Goal: Task Accomplishment & Management: Complete application form

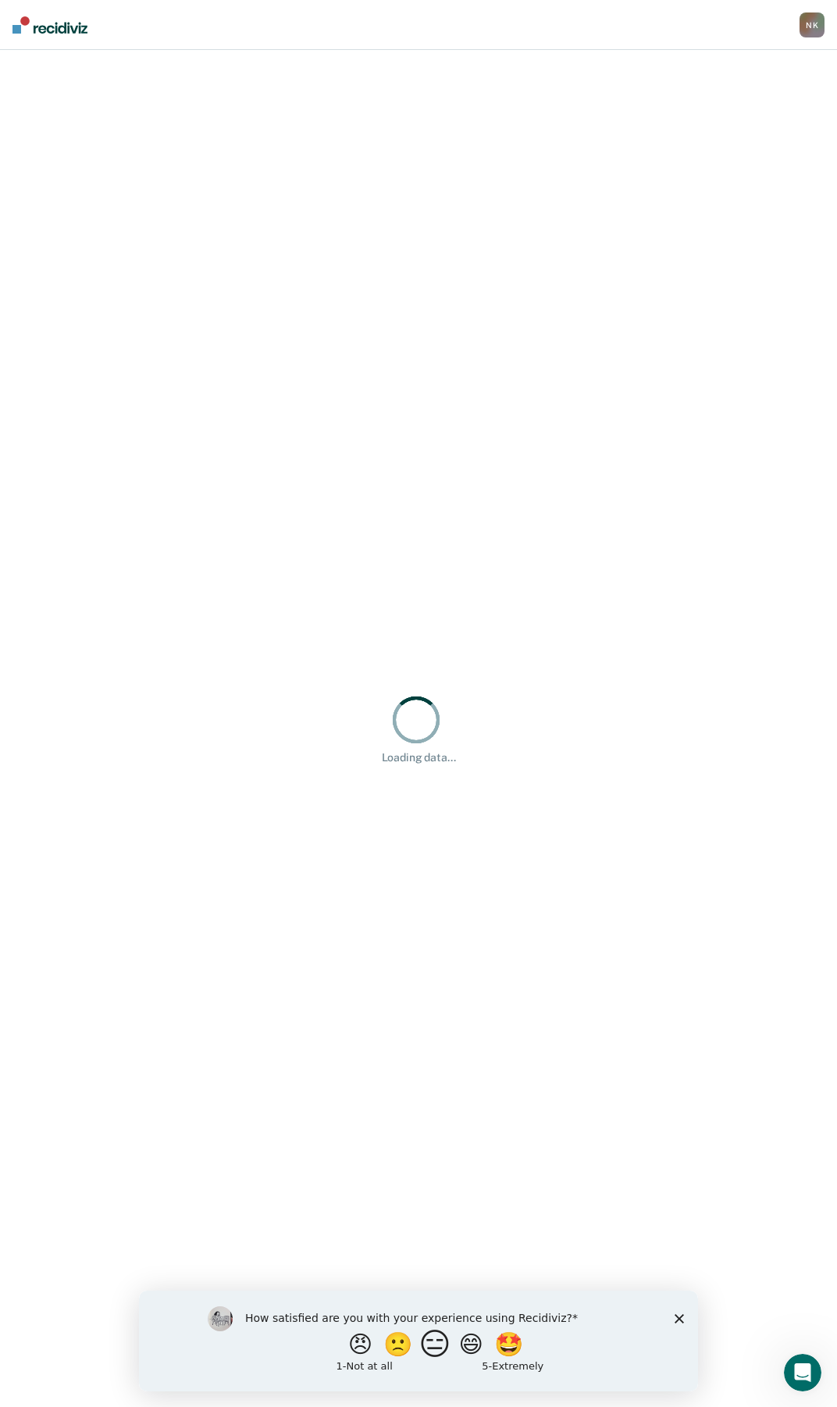
click at [439, 1350] on button "😑" at bounding box center [437, 1343] width 37 height 31
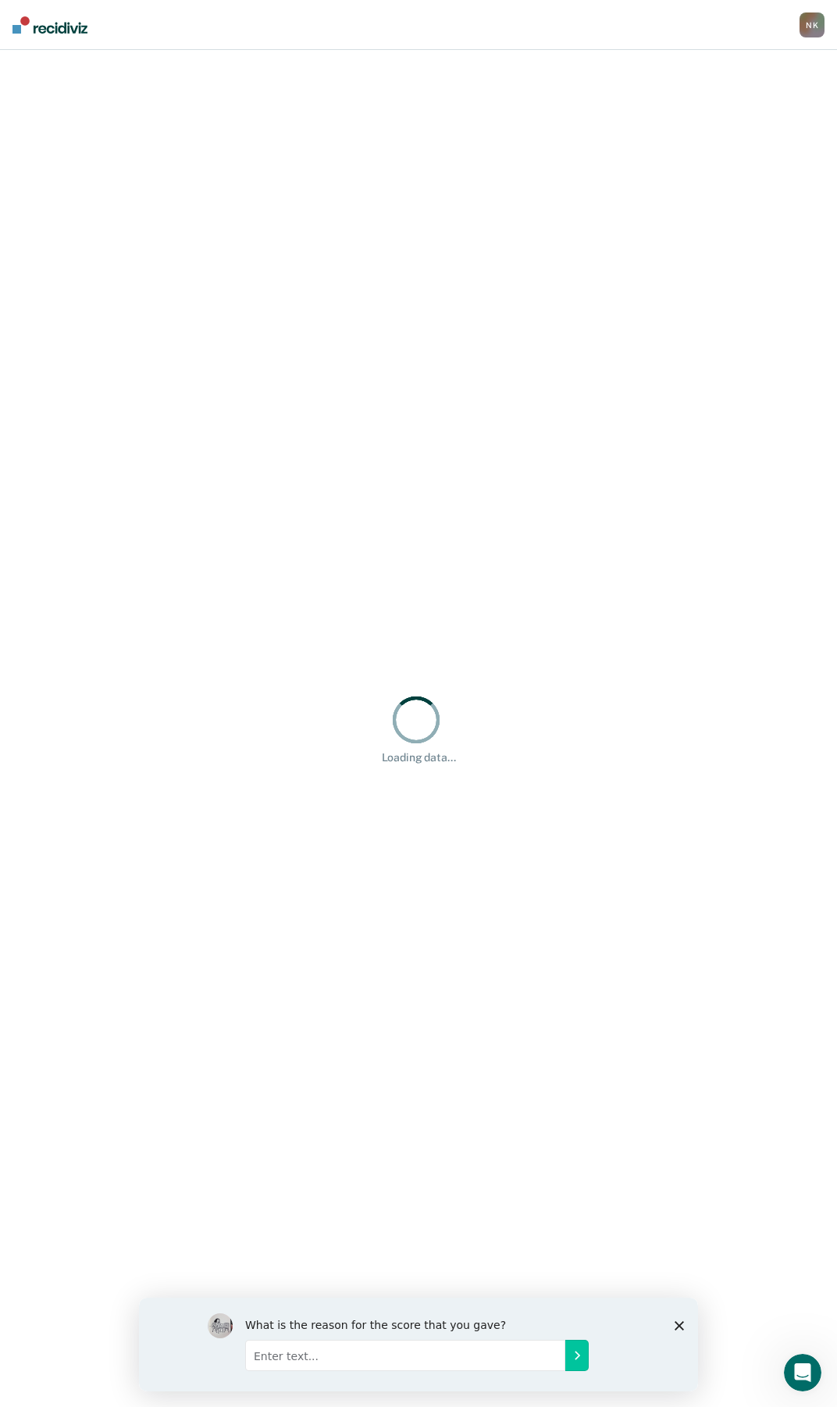
click at [671, 1324] on div "What is the reason for the score that you gave?" at bounding box center [418, 1344] width 559 height 94
click at [681, 1324] on icon "Close survey" at bounding box center [678, 1324] width 9 height 9
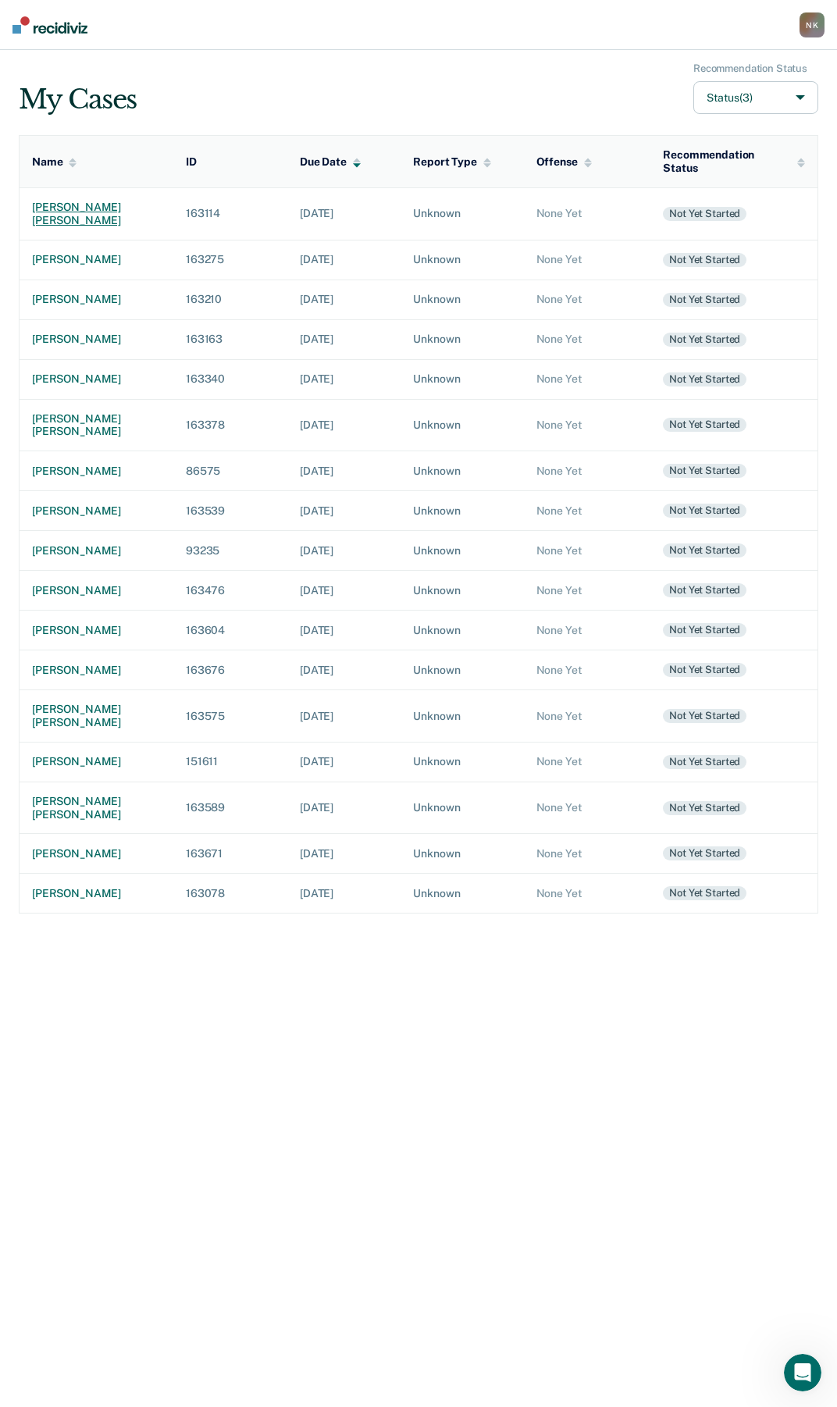
click at [84, 201] on div "[PERSON_NAME] [PERSON_NAME]" at bounding box center [96, 214] width 129 height 27
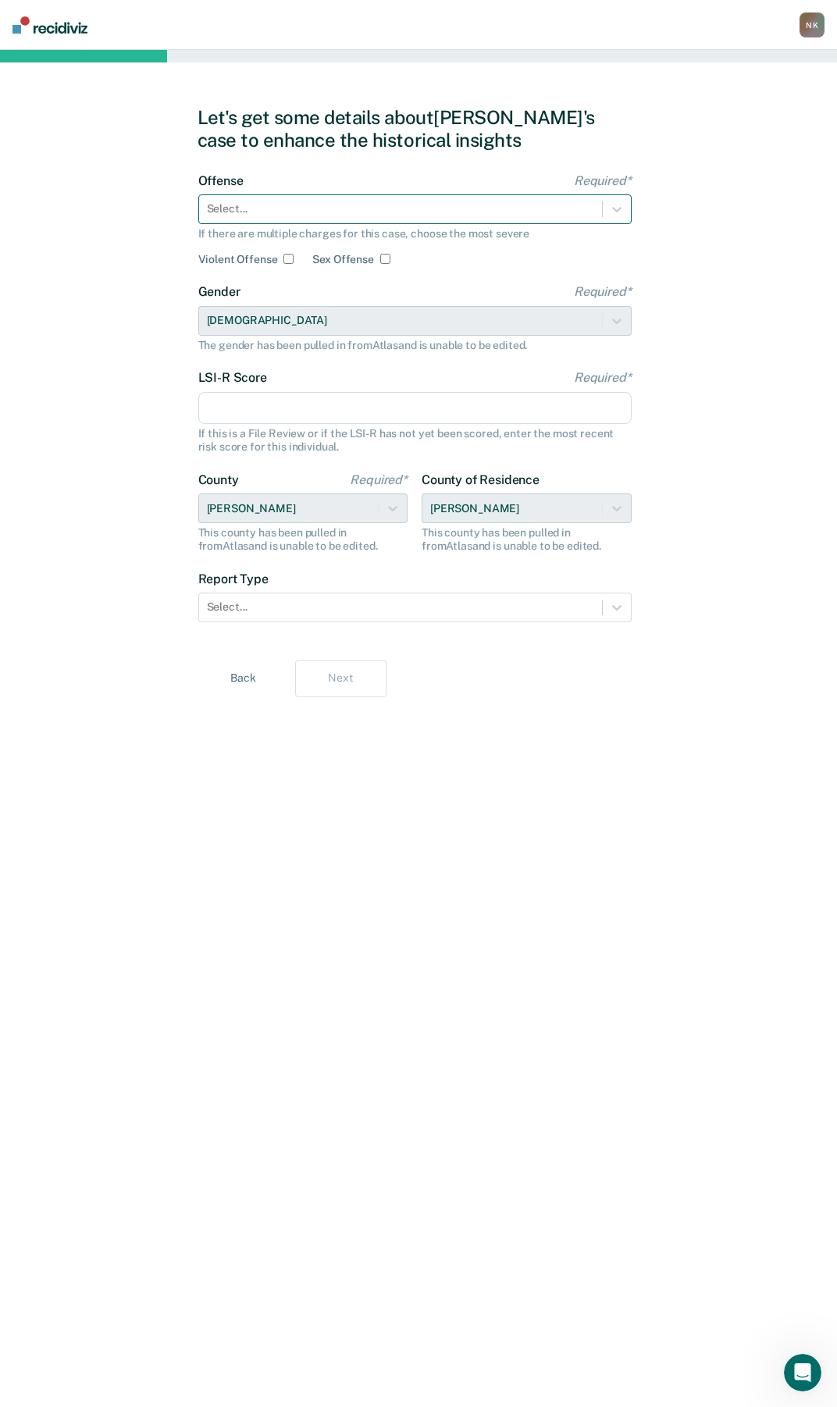
click at [377, 210] on div at bounding box center [400, 209] width 387 height 16
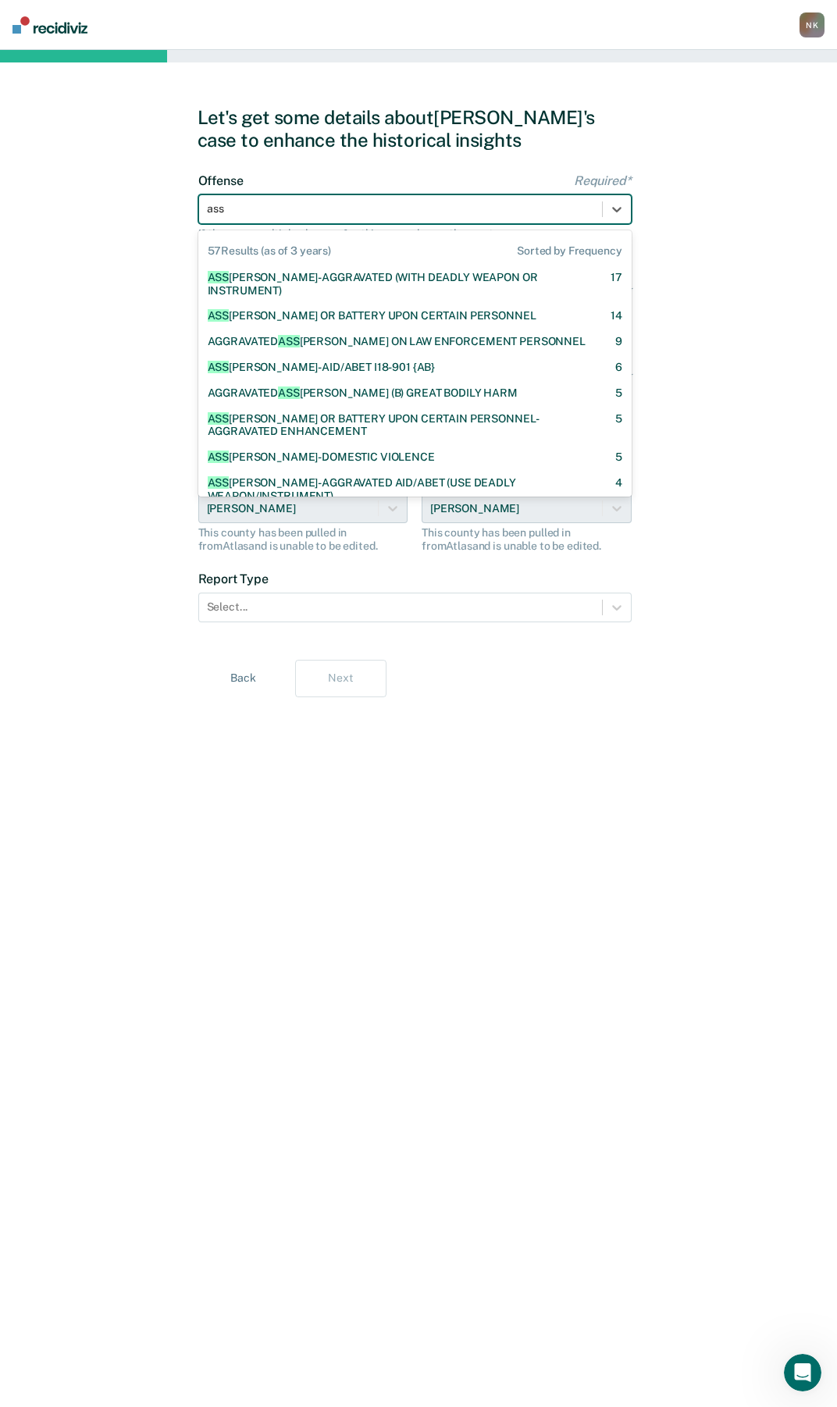
scroll to position [111, 0]
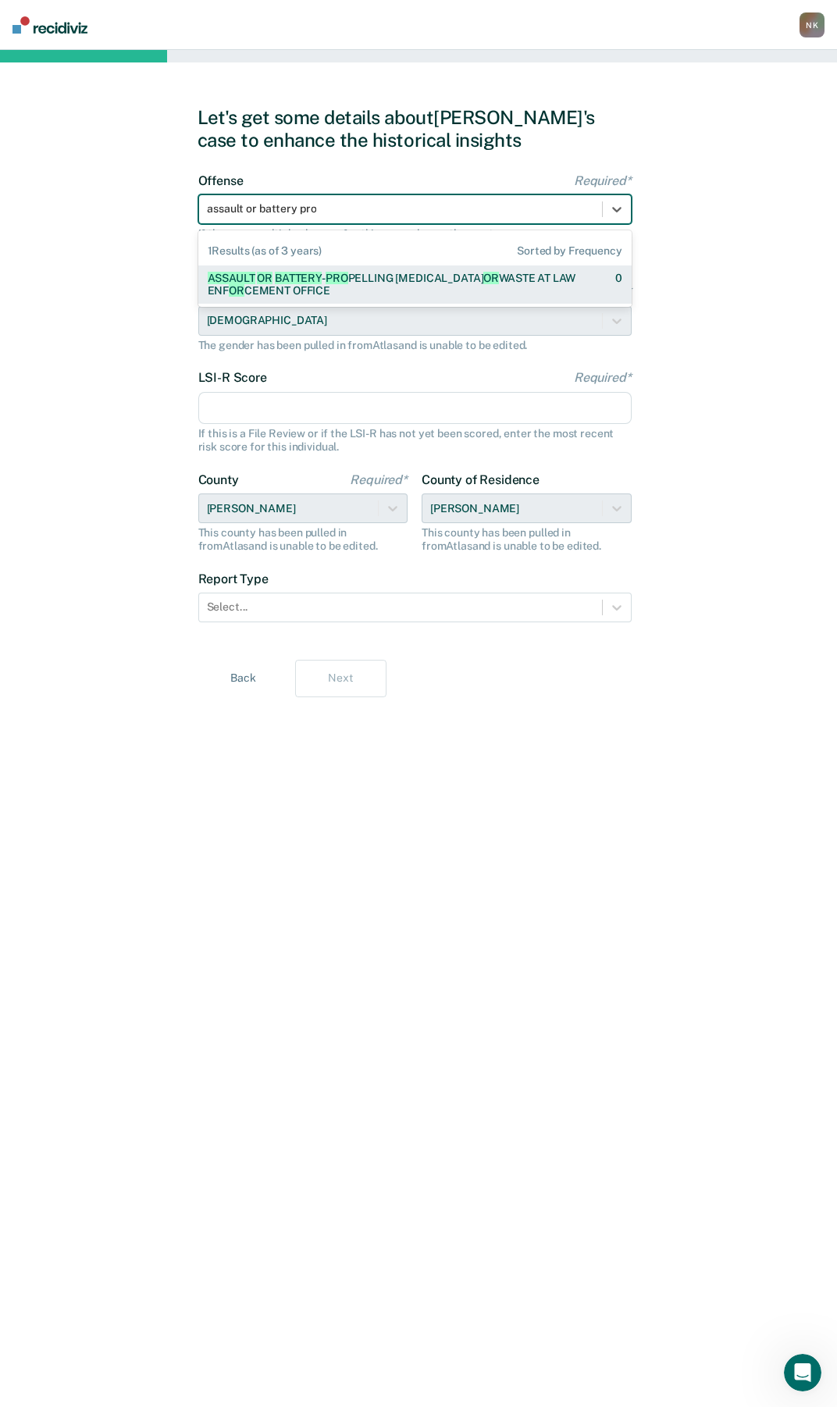
type input "assault or battery prop"
click at [351, 284] on div "ASSAULT OR BATTERY - PROP [PERSON_NAME] [MEDICAL_DATA] OR WASTE AT LAW ENF OR C…" at bounding box center [398, 285] width 380 height 27
checkbox input "true"
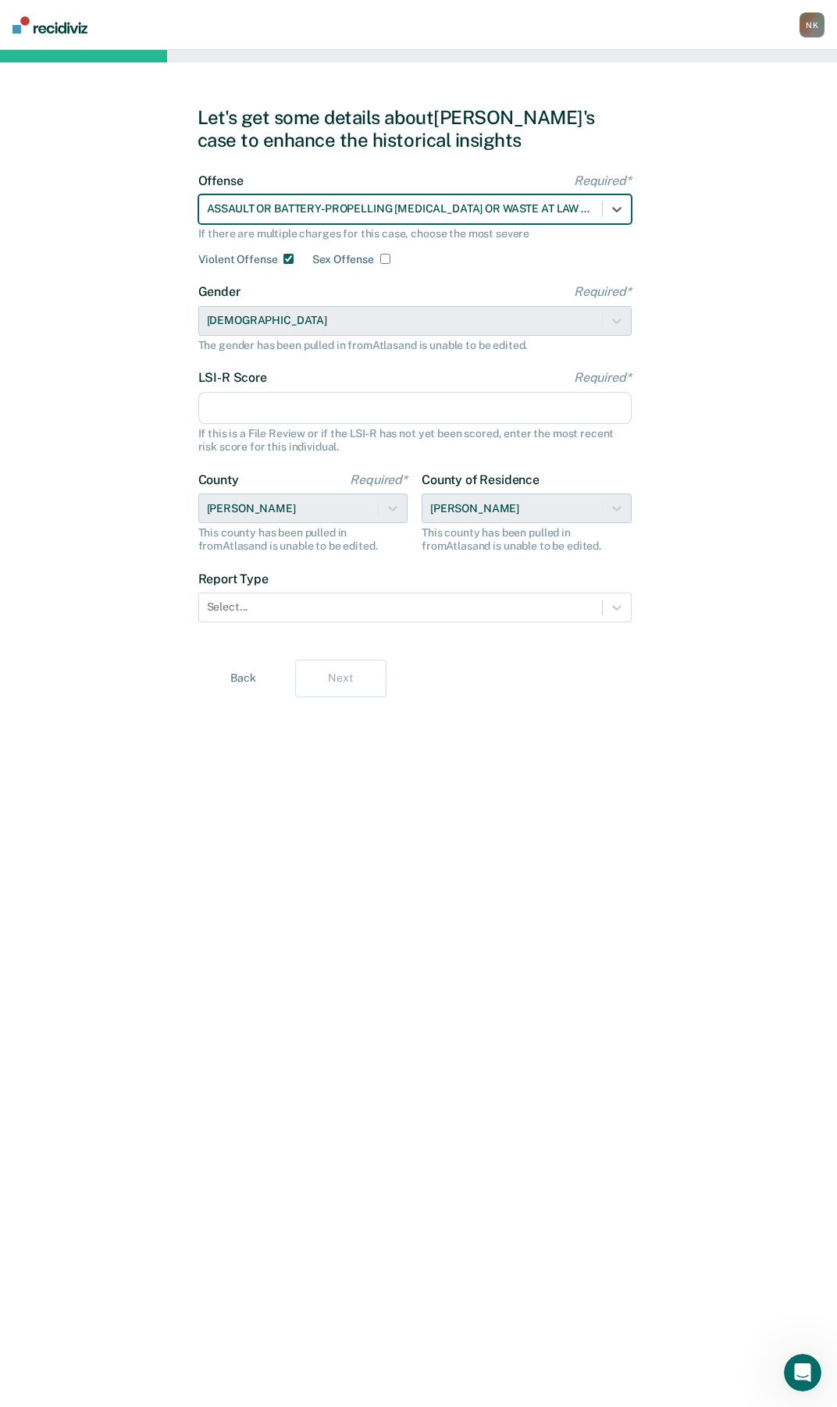
click at [251, 413] on input "LSI-R Score Required*" at bounding box center [414, 408] width 433 height 33
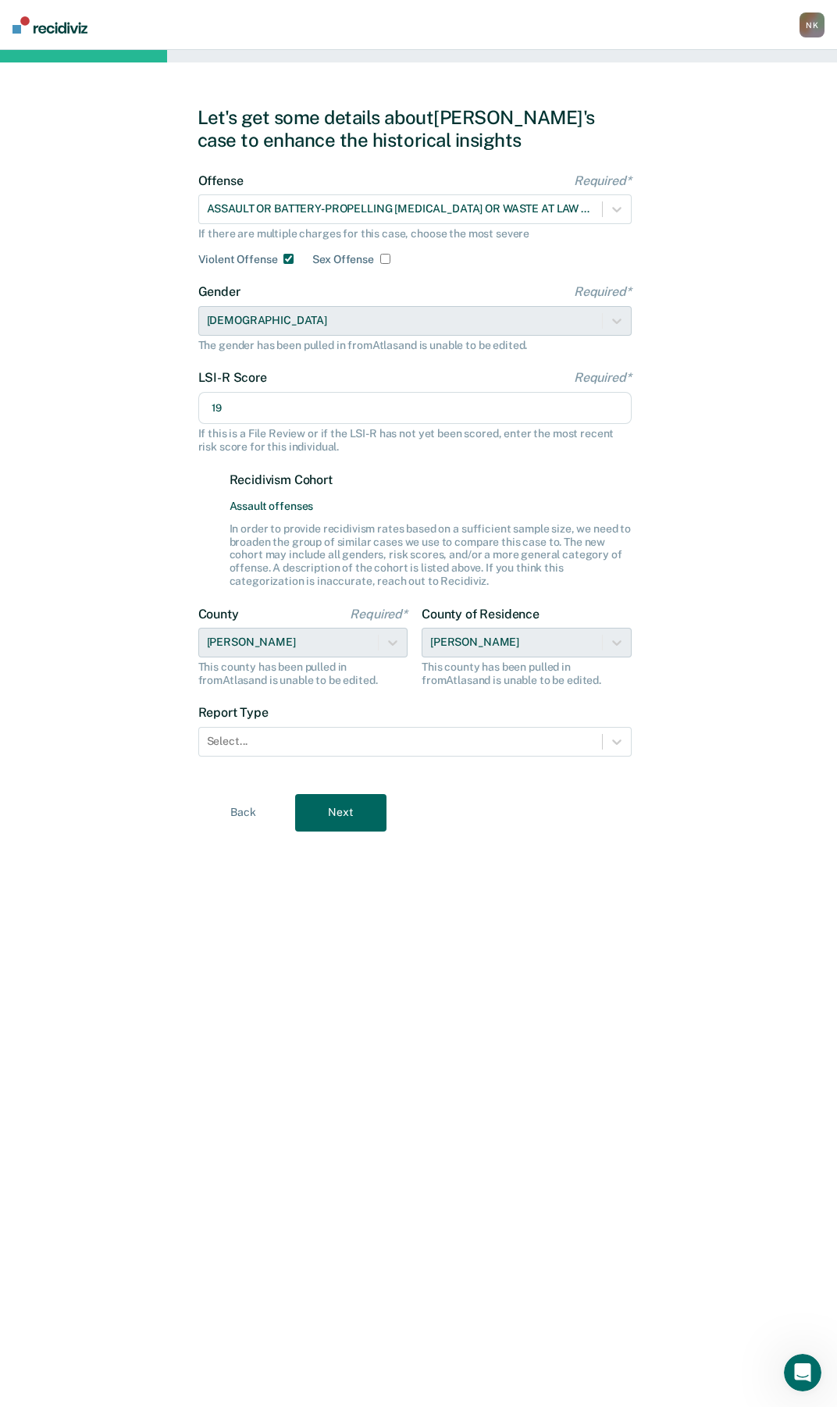
type input "19"
click at [61, 538] on div "Let's get some details about [PERSON_NAME]'s case to enhance the historical ins…" at bounding box center [418, 728] width 837 height 1357
click at [375, 742] on div at bounding box center [400, 741] width 387 height 16
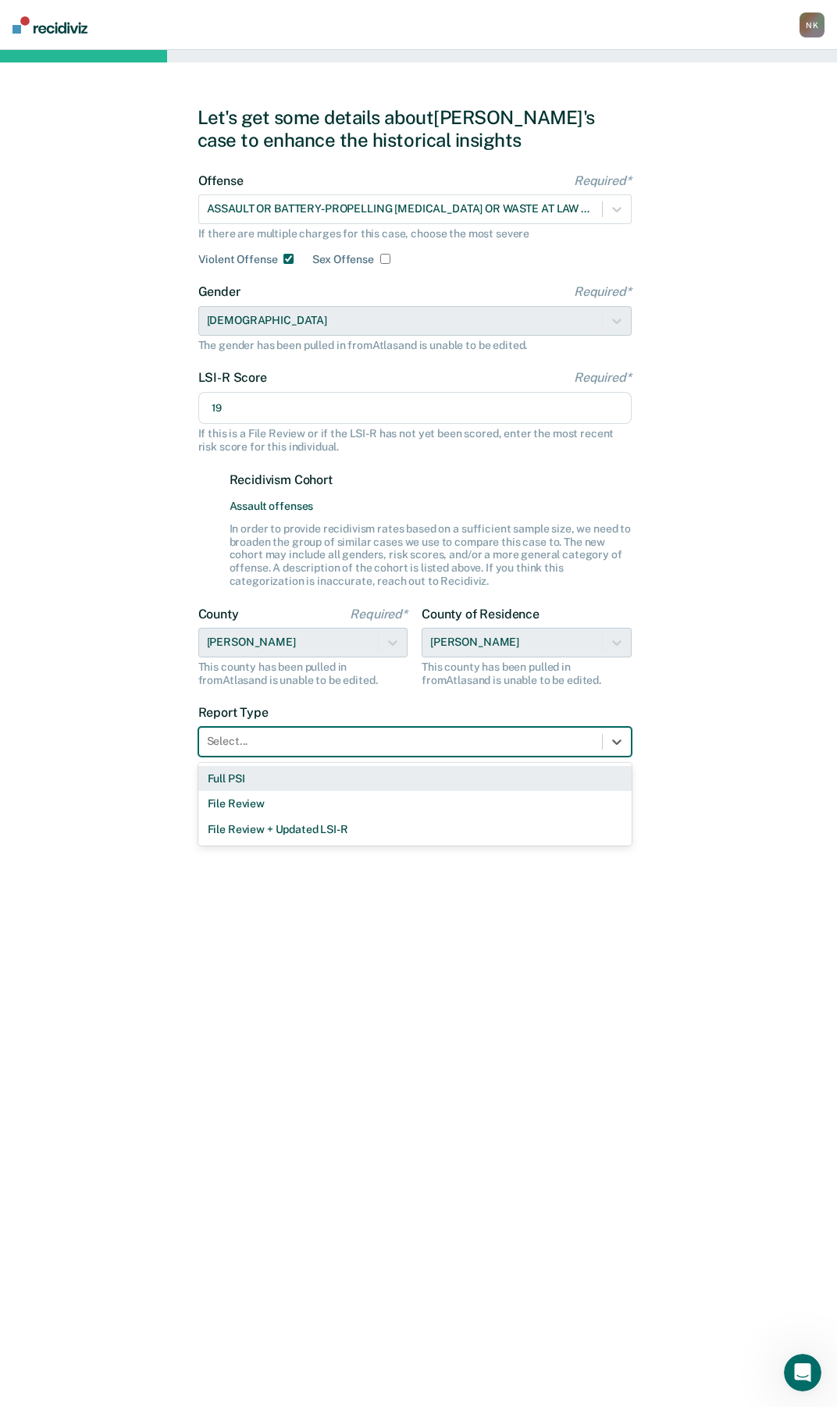
click at [215, 783] on div "Full PSI" at bounding box center [414, 779] width 433 height 26
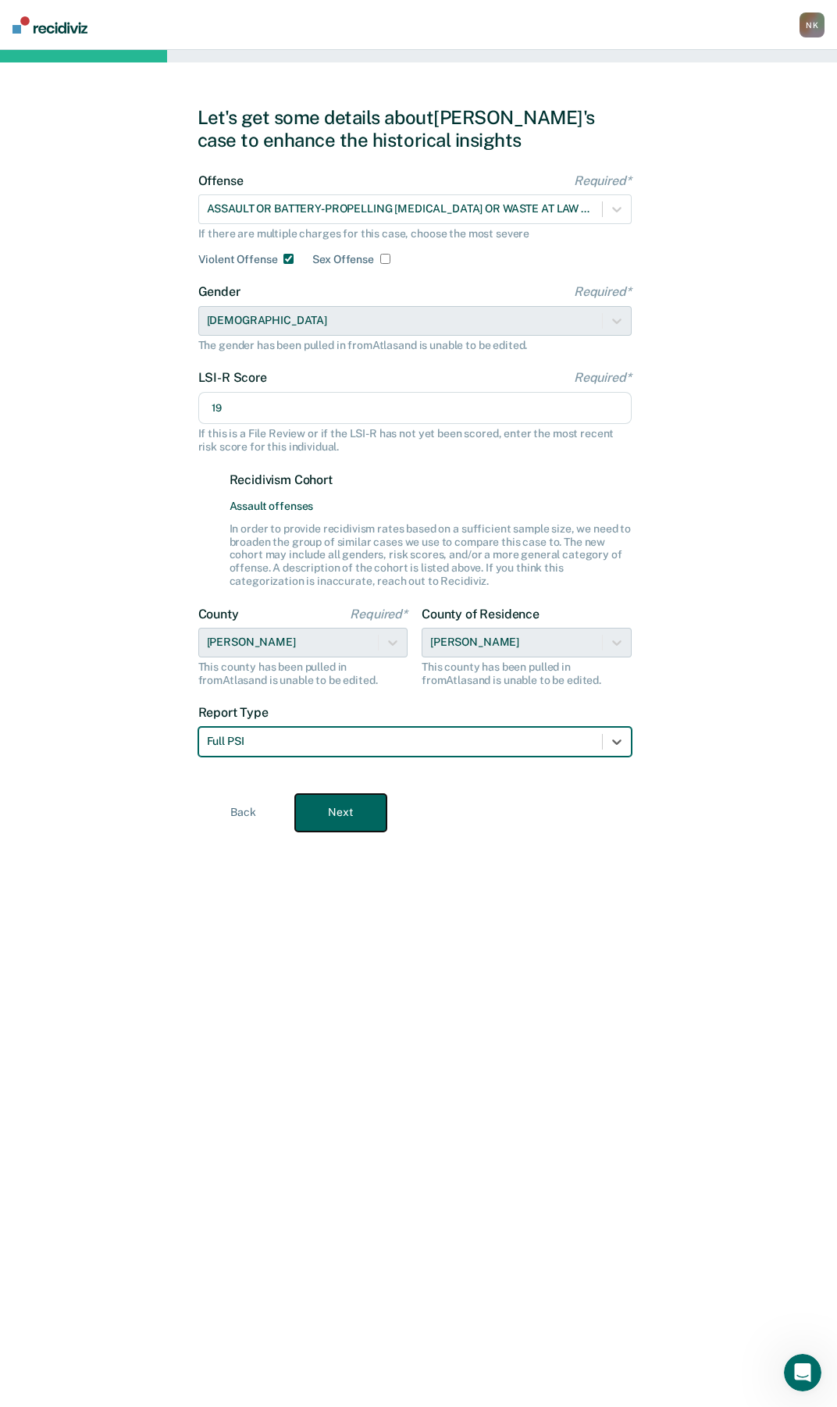
click at [343, 809] on button "Next" at bounding box center [340, 812] width 91 height 37
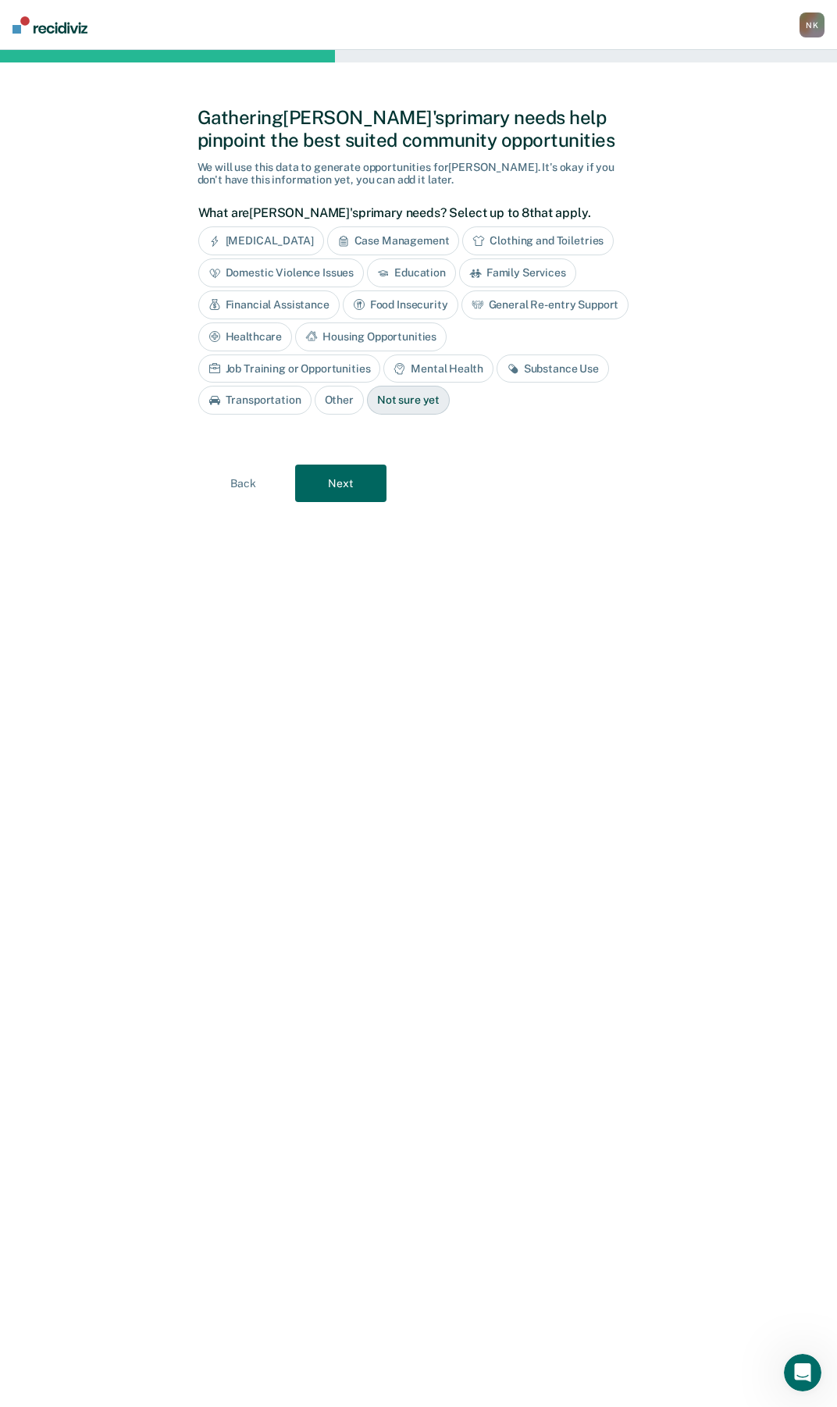
click at [496, 368] on div "Substance Use" at bounding box center [552, 368] width 112 height 29
click at [343, 490] on button "Next" at bounding box center [340, 482] width 91 height 37
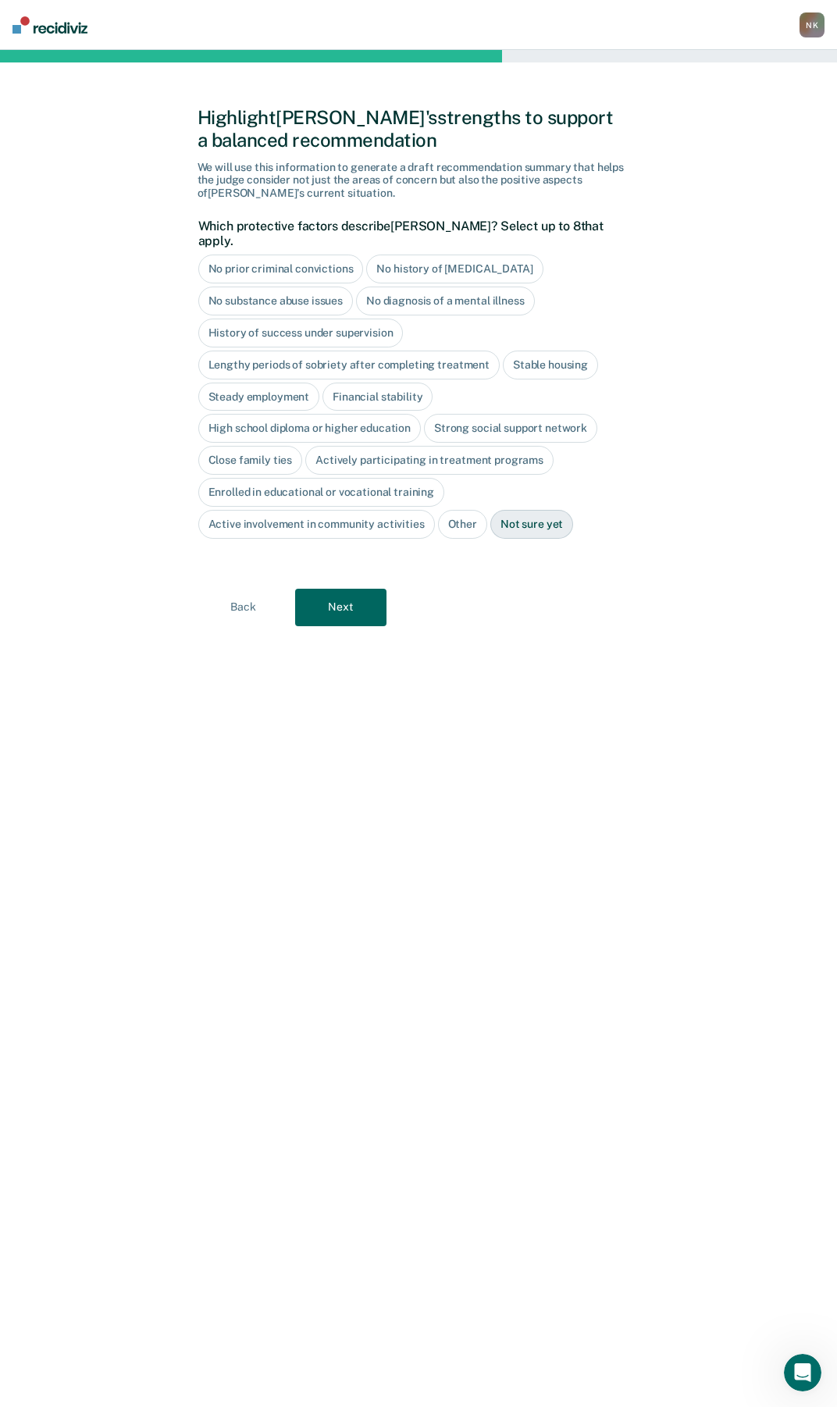
click at [536, 352] on div "Stable housing" at bounding box center [550, 364] width 95 height 29
click at [262, 388] on div "Steady employment" at bounding box center [259, 397] width 122 height 29
click at [395, 385] on div "Financial stability" at bounding box center [395, 397] width 110 height 29
click at [359, 415] on div "High school diploma or higher education" at bounding box center [309, 429] width 223 height 29
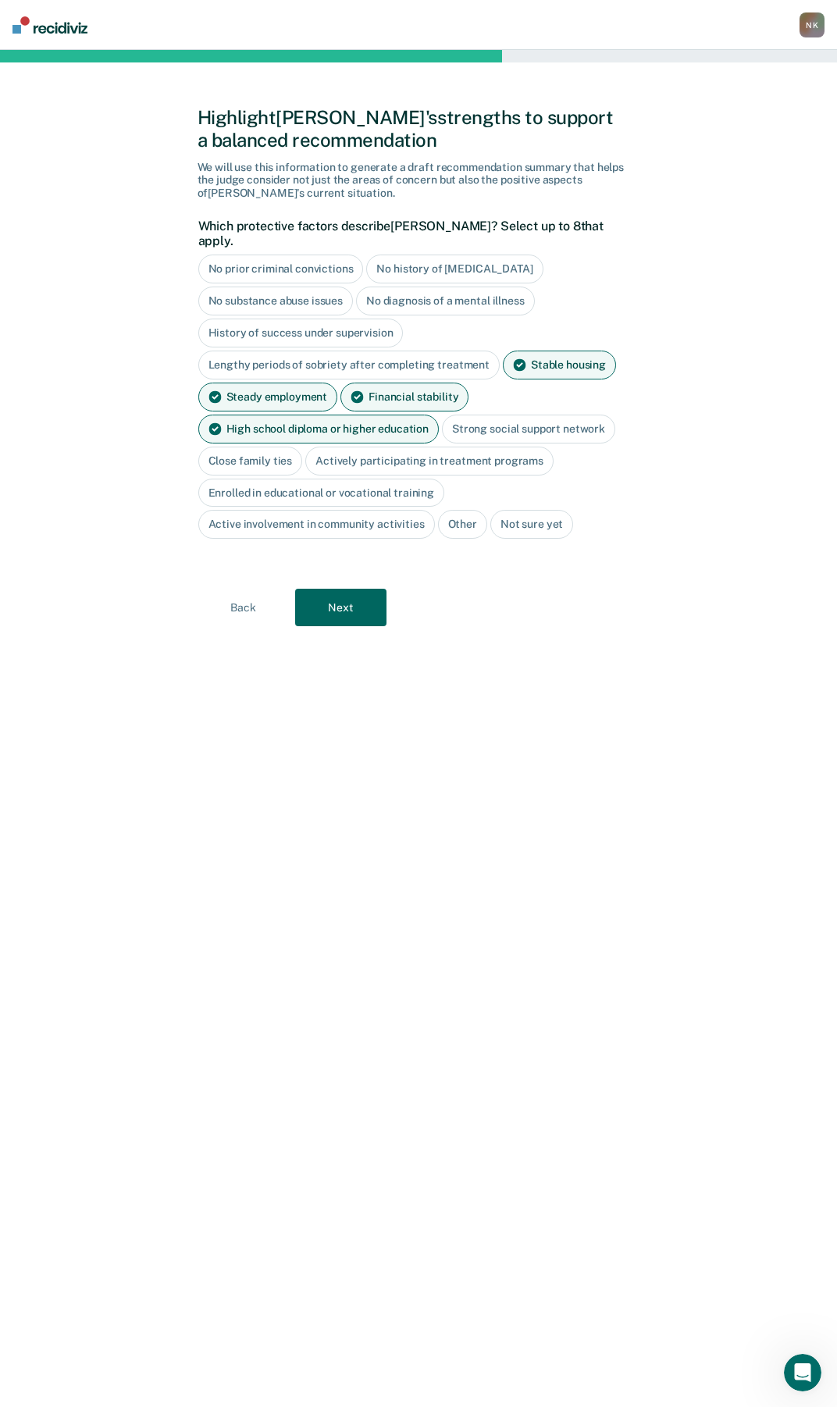
click at [359, 415] on div "High school diploma or higher education" at bounding box center [318, 429] width 241 height 29
click at [482, 416] on div "Strong social support network" at bounding box center [510, 429] width 173 height 29
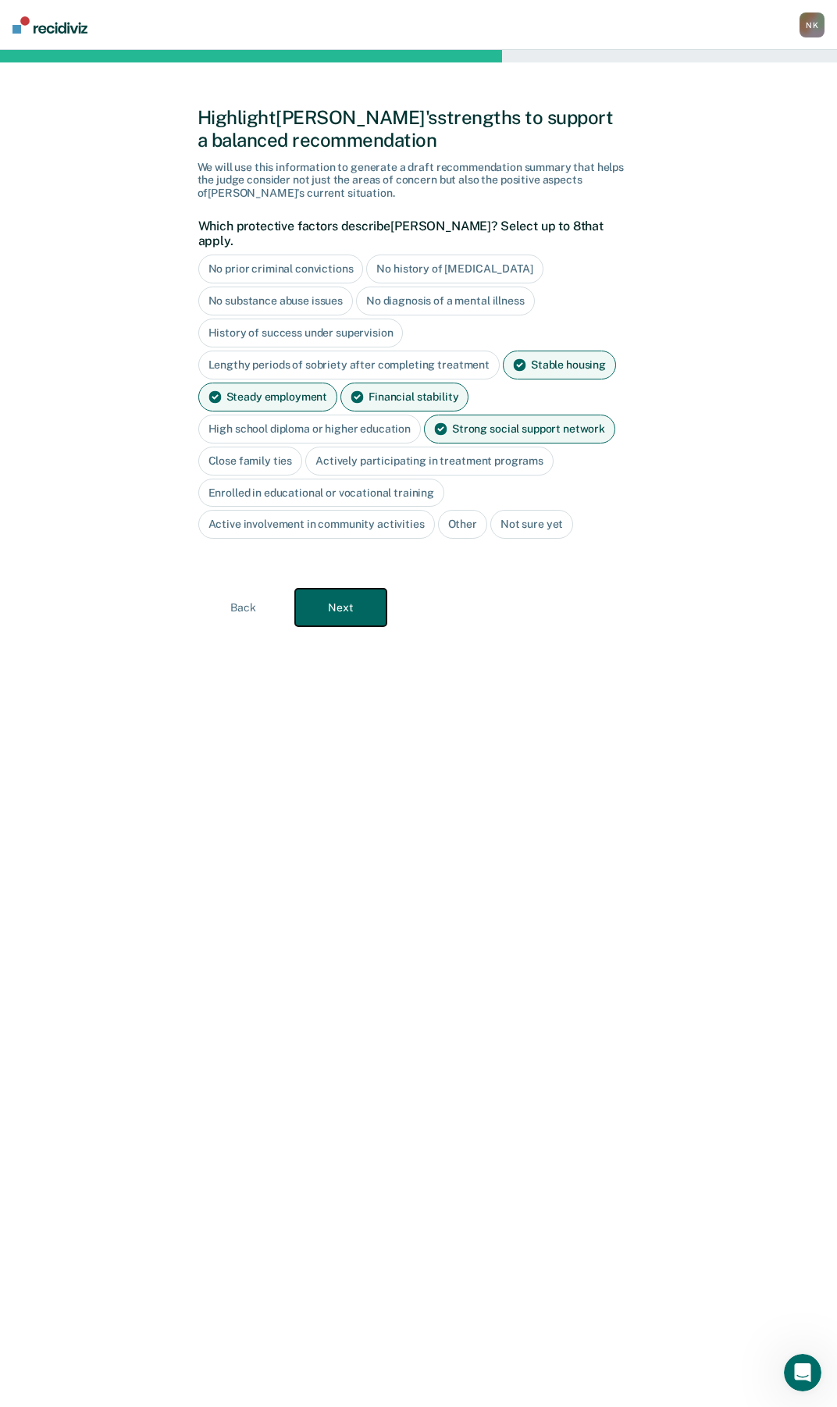
click at [323, 594] on button "Next" at bounding box center [340, 607] width 91 height 37
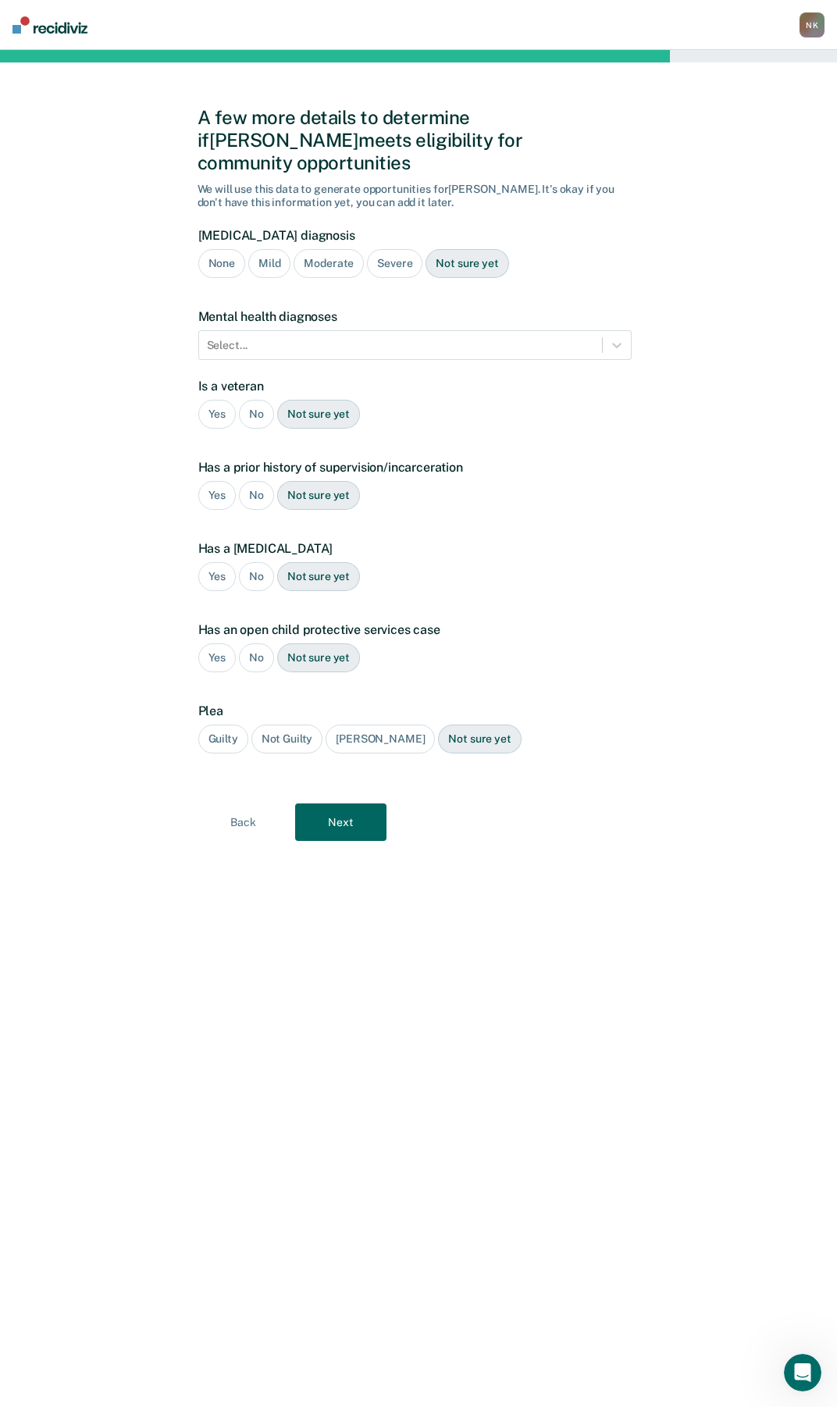
click at [327, 249] on div "Moderate" at bounding box center [329, 263] width 70 height 29
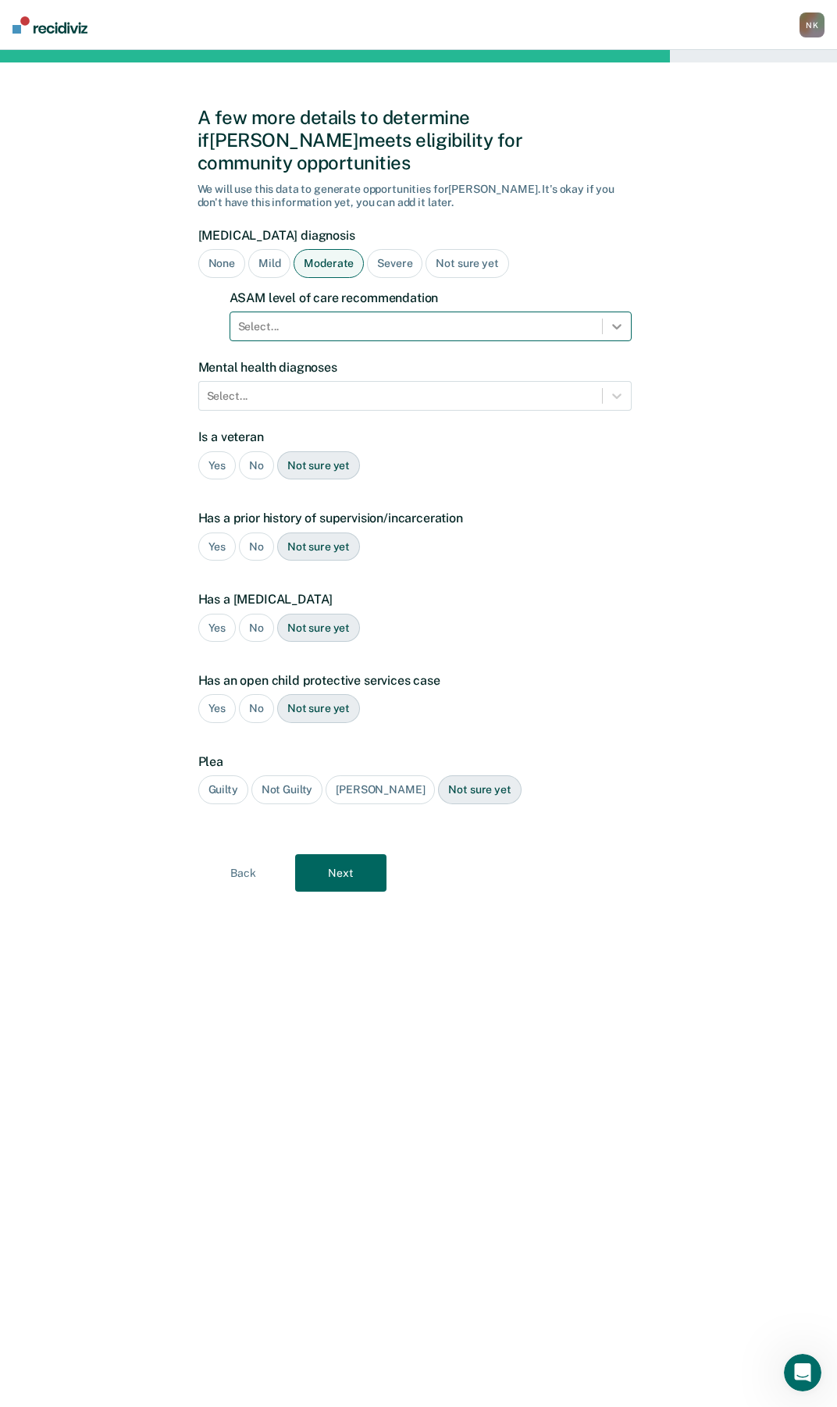
click at [627, 312] on div at bounding box center [617, 326] width 28 height 28
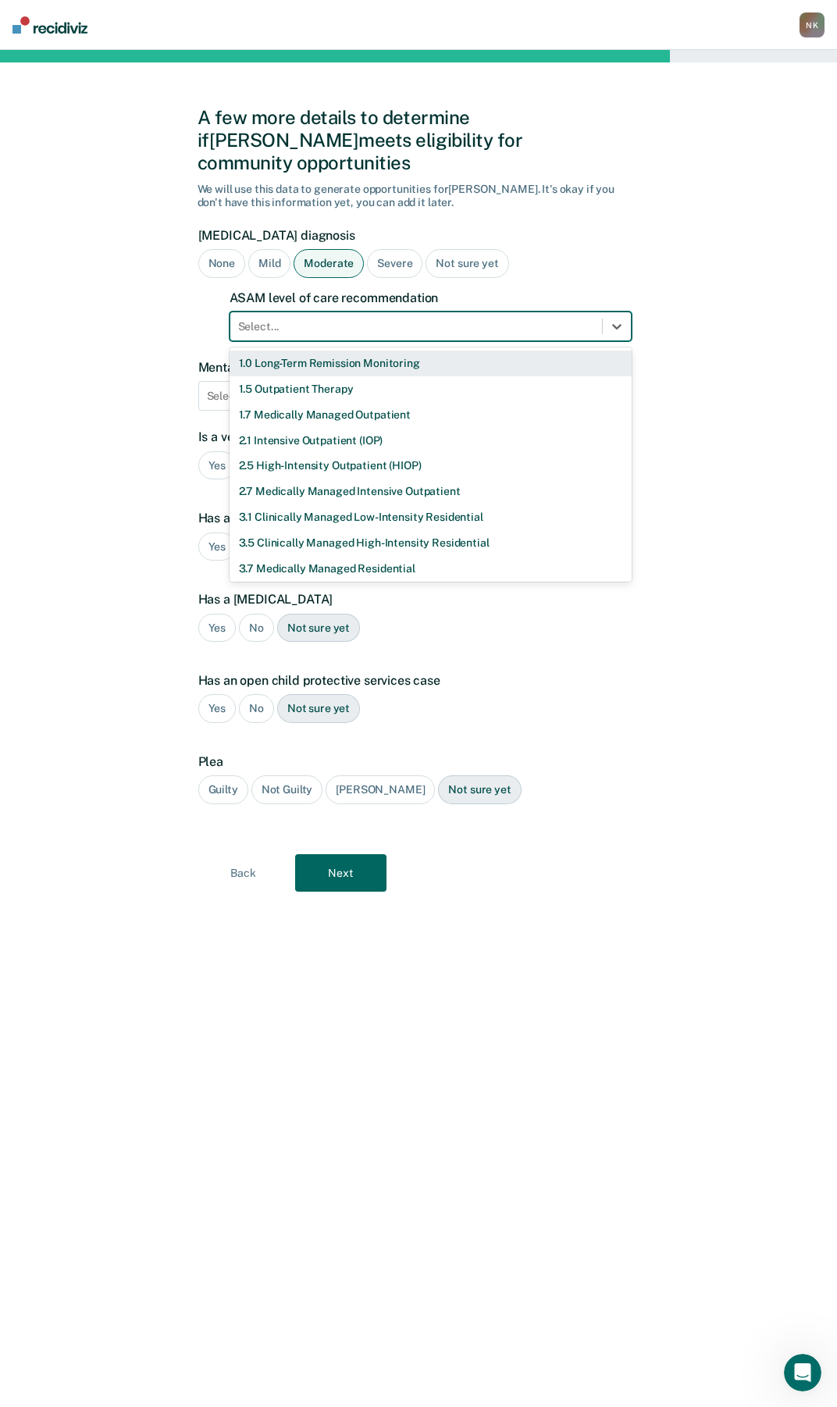
click at [387, 350] on div "1.0 Long-Term Remission Monitoring" at bounding box center [431, 363] width 402 height 26
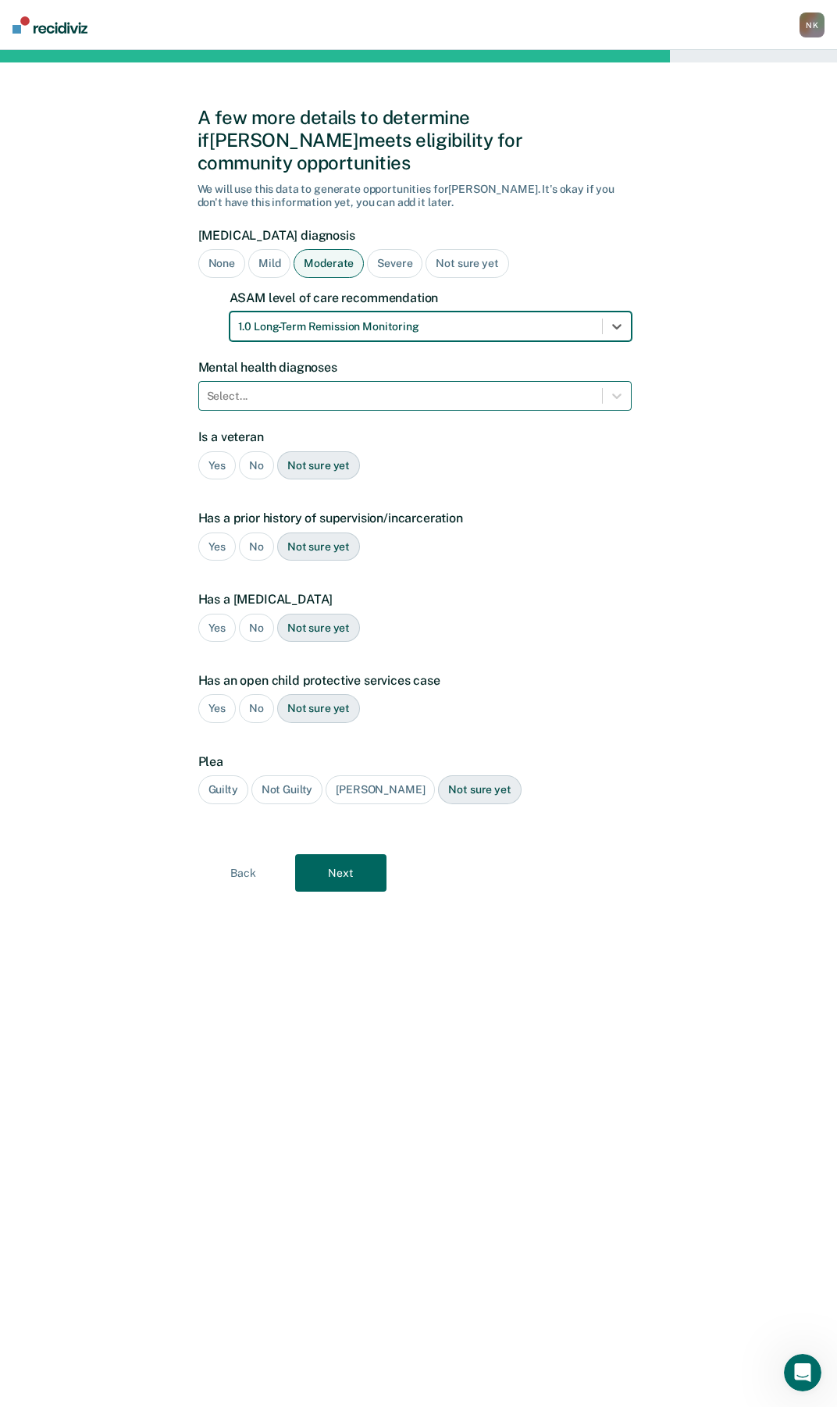
click at [427, 388] on div at bounding box center [400, 396] width 387 height 16
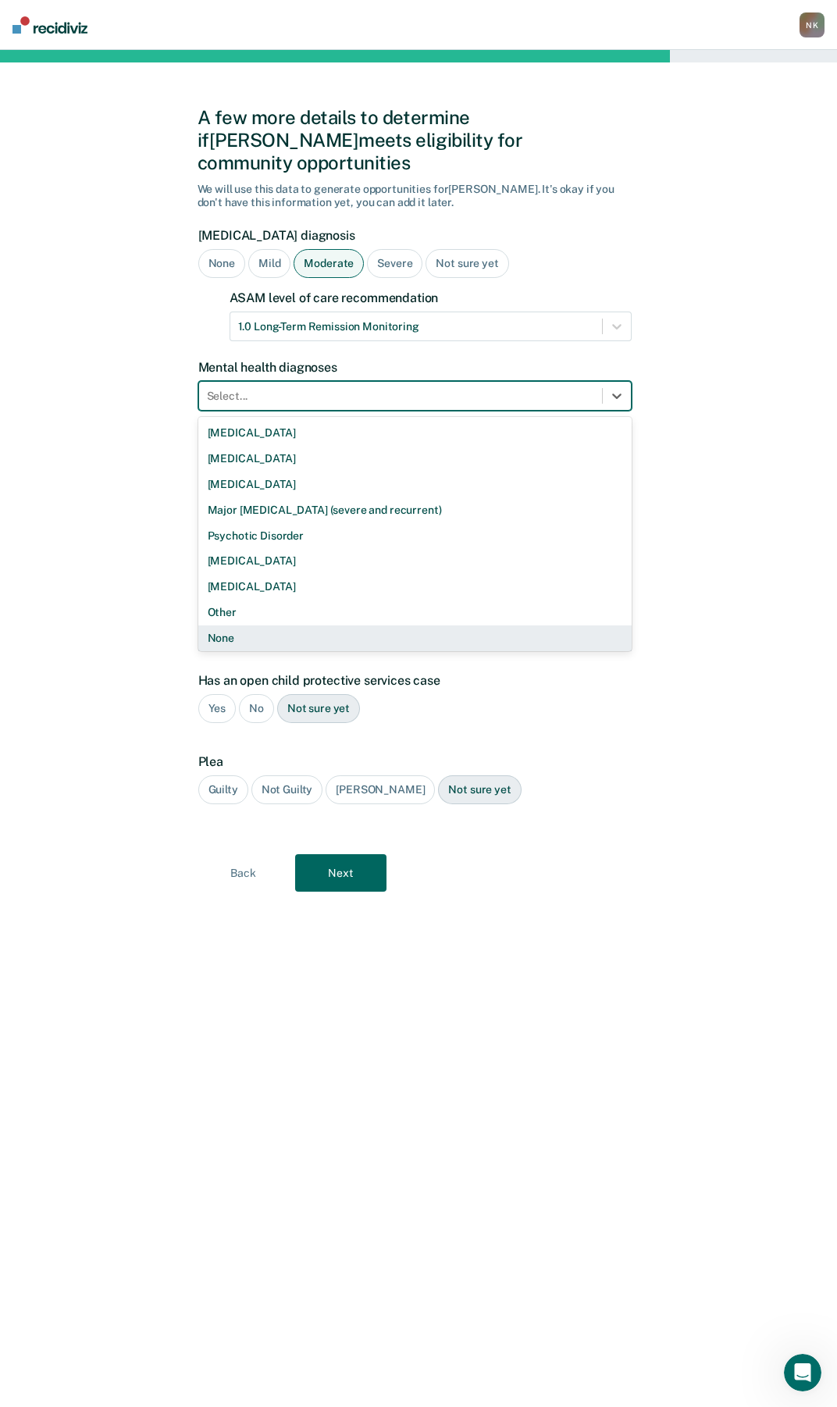
click at [226, 625] on div "None" at bounding box center [414, 638] width 433 height 26
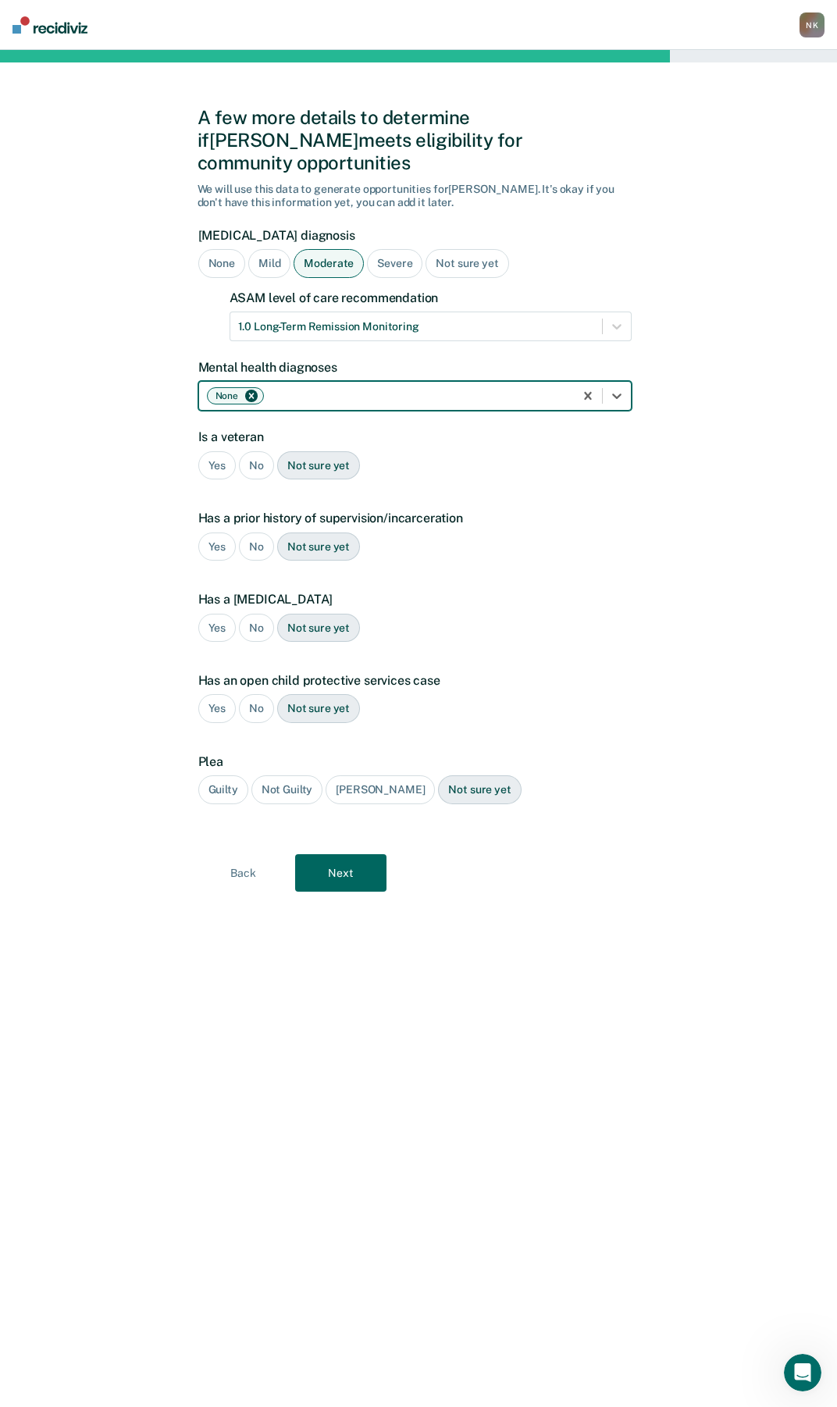
click at [254, 451] on div "No" at bounding box center [256, 465] width 35 height 29
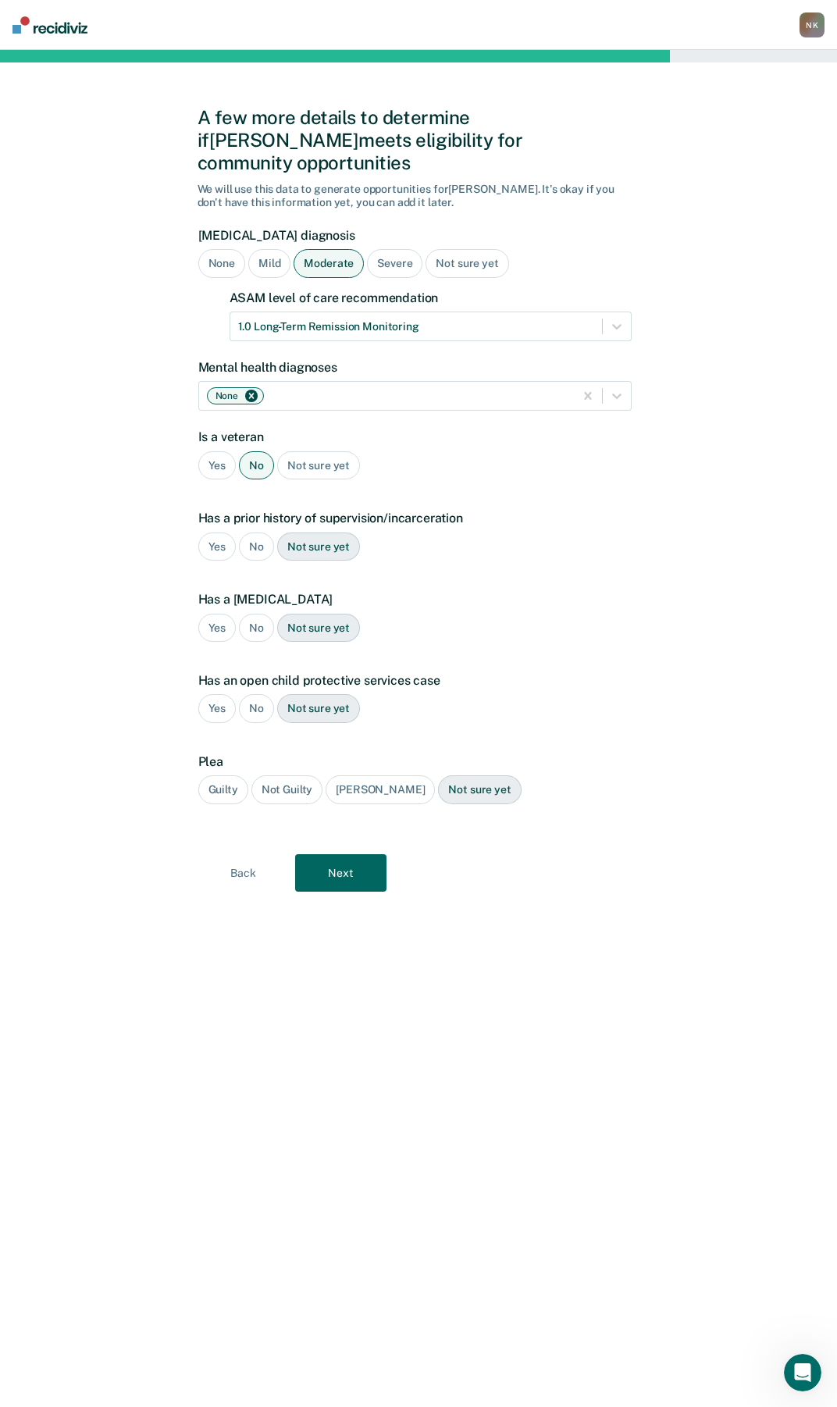
click at [257, 532] on div "No" at bounding box center [256, 546] width 35 height 29
click at [263, 614] on div "No" at bounding box center [256, 628] width 35 height 29
click at [249, 694] on div "No" at bounding box center [256, 708] width 35 height 29
drag, startPoint x: 215, startPoint y: 769, endPoint x: 264, endPoint y: 756, distance: 50.0
click at [215, 775] on div "Guilty" at bounding box center [223, 789] width 50 height 29
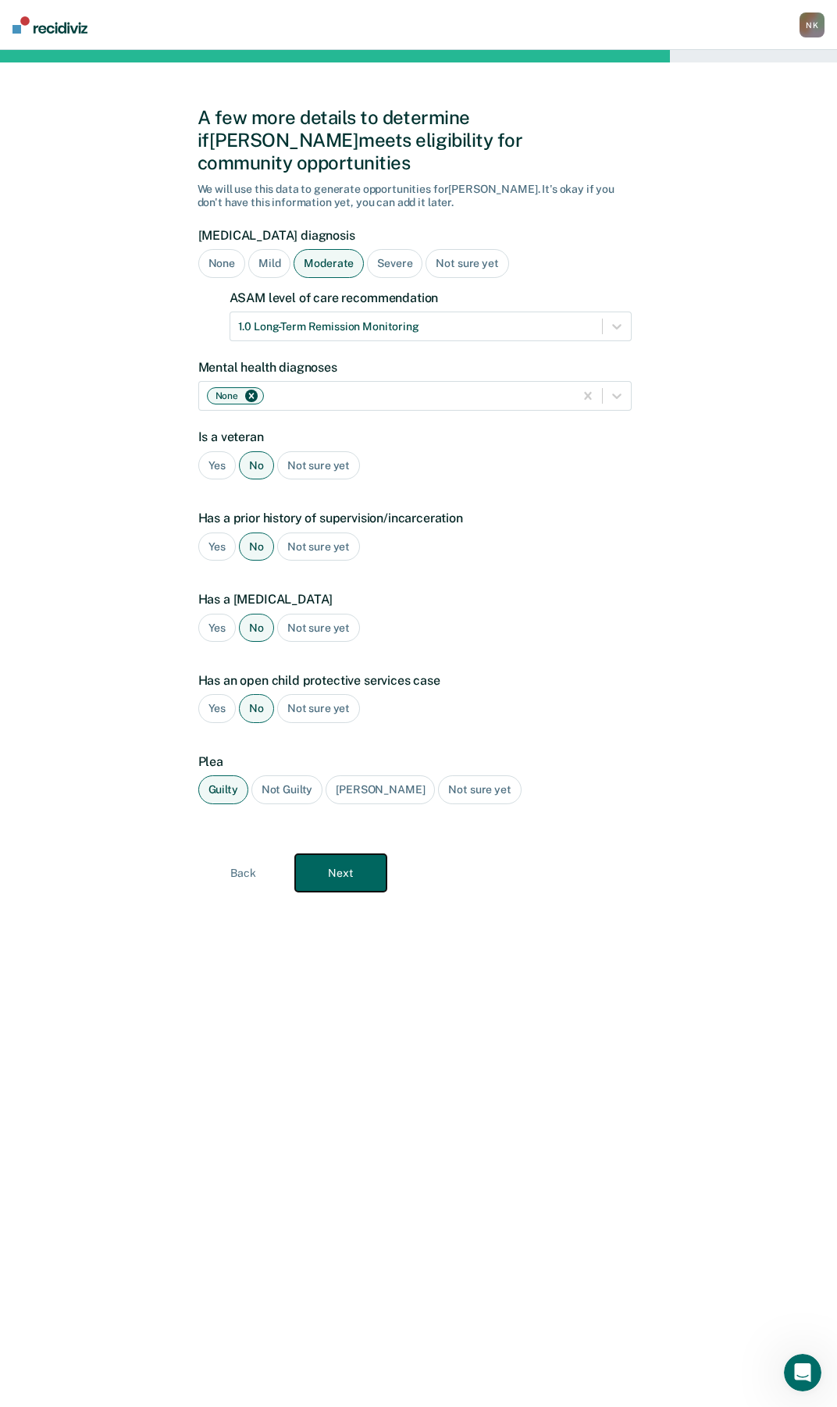
click at [343, 854] on button "Next" at bounding box center [340, 872] width 91 height 37
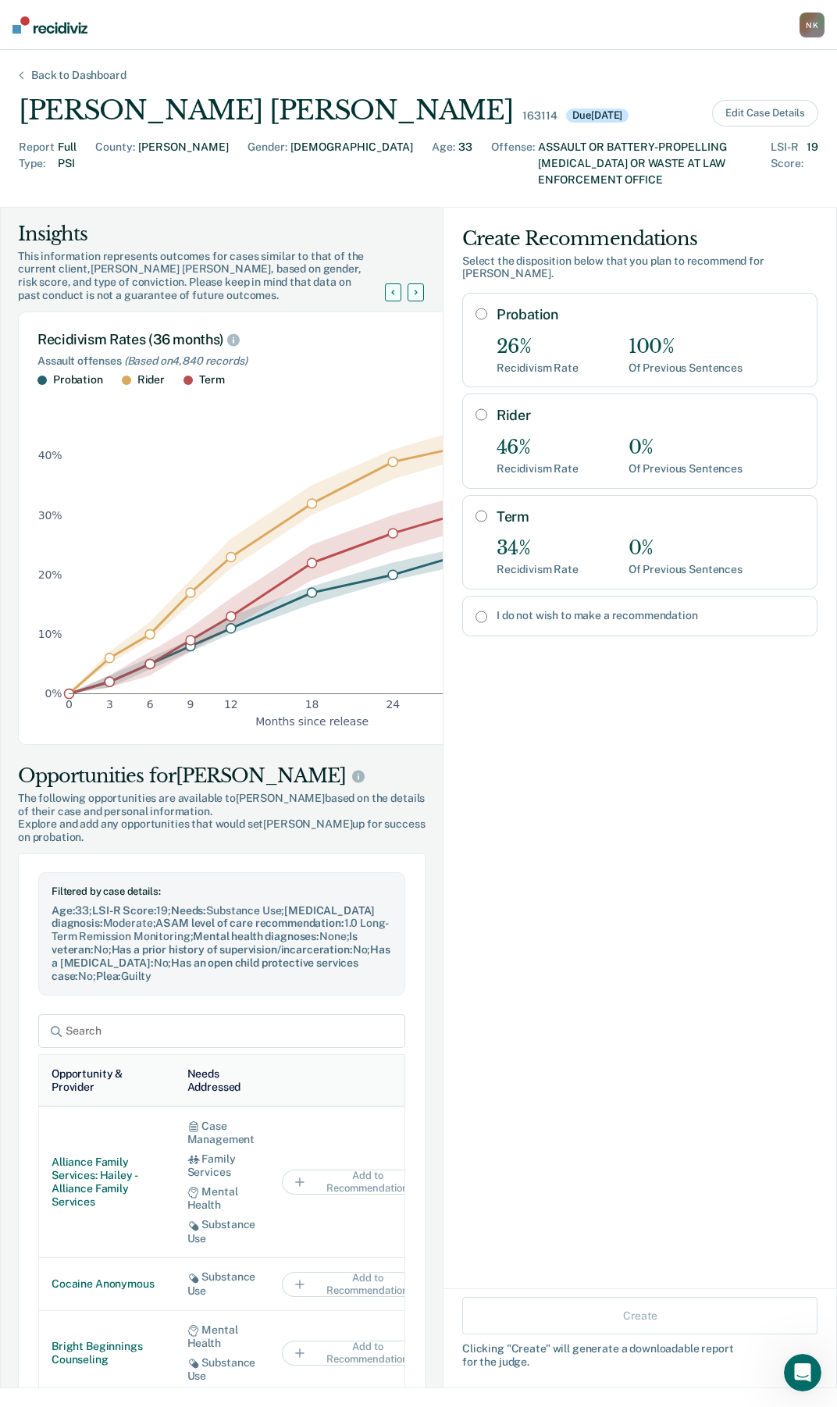
click at [475, 308] on input "Probation" at bounding box center [481, 314] width 12 height 12
radio input "true"
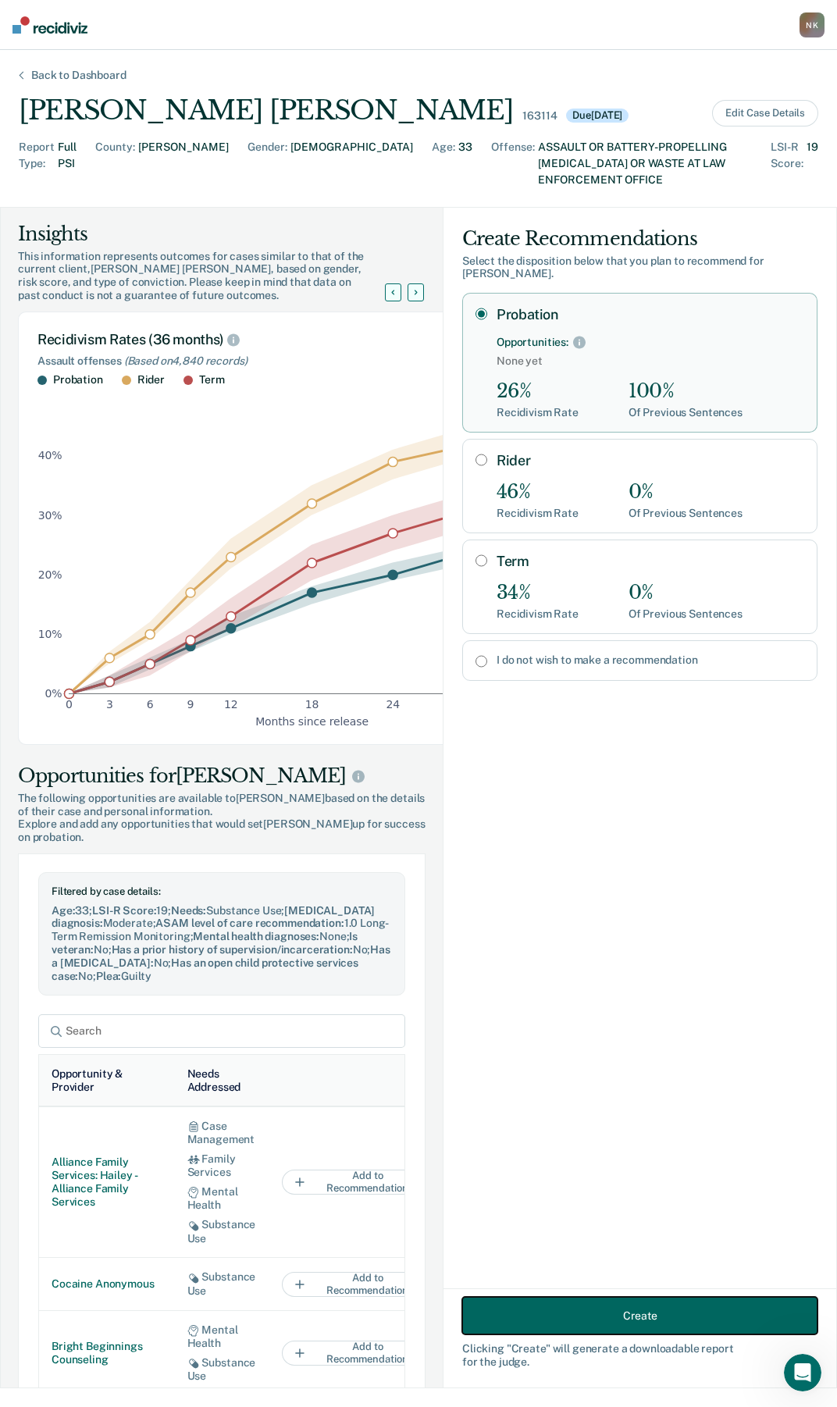
click at [598, 1322] on button "Create" at bounding box center [639, 1315] width 355 height 37
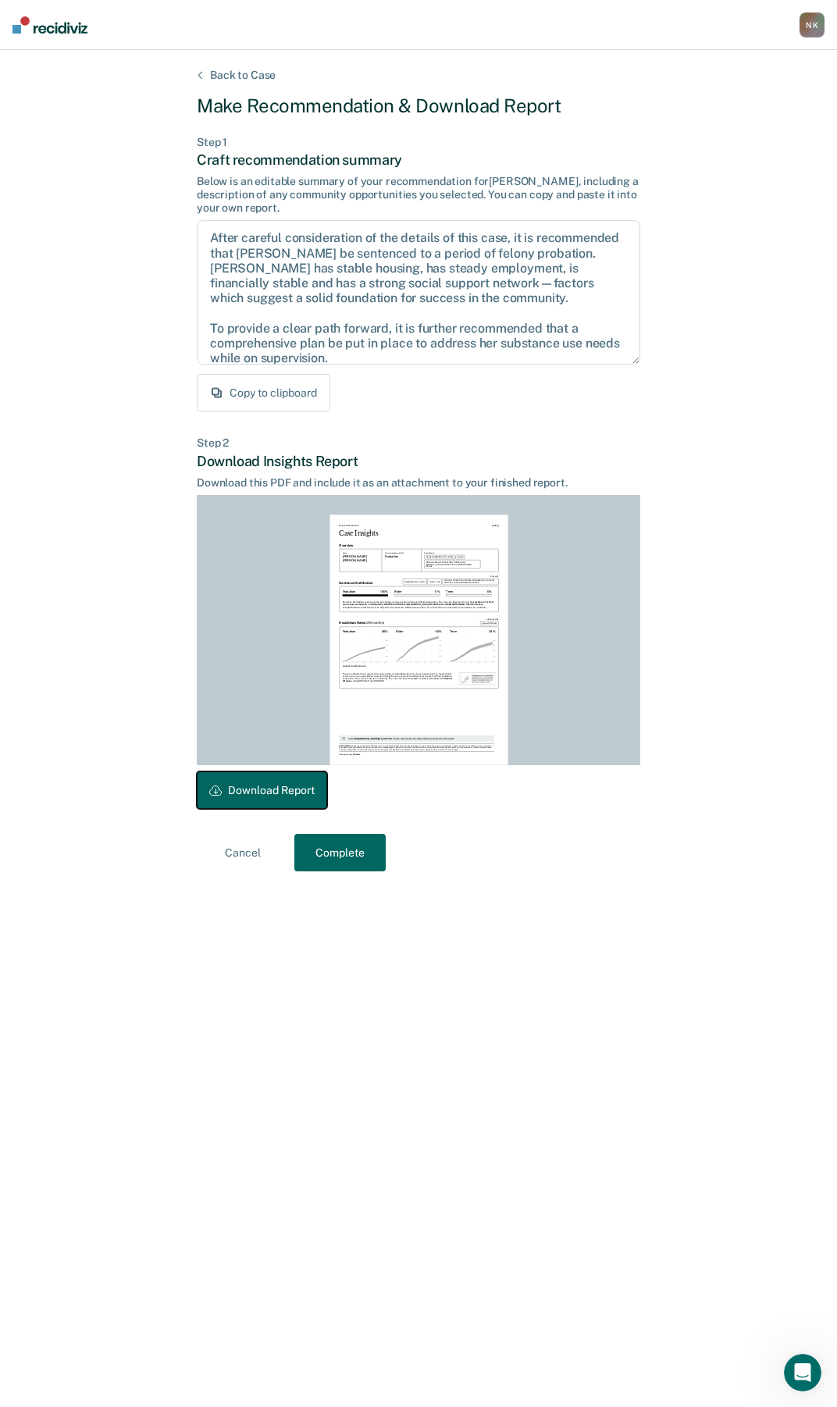
click at [266, 787] on button "Download Report" at bounding box center [262, 789] width 130 height 37
click at [343, 852] on button "Complete" at bounding box center [339, 852] width 91 height 37
